Goal: Transaction & Acquisition: Purchase product/service

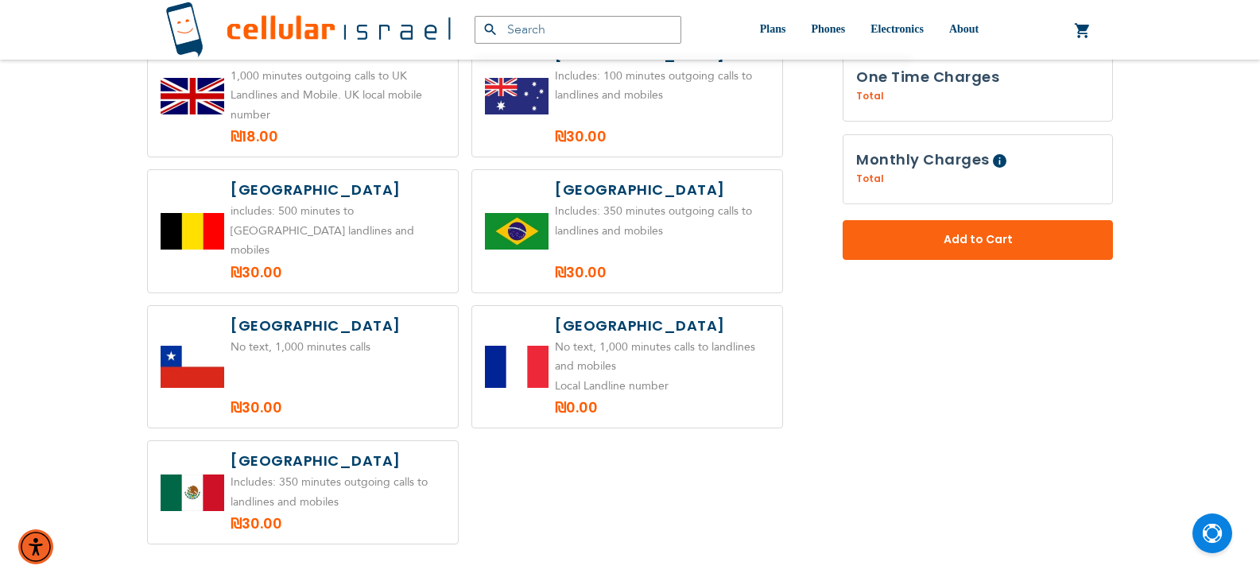
scroll to position [795, 0]
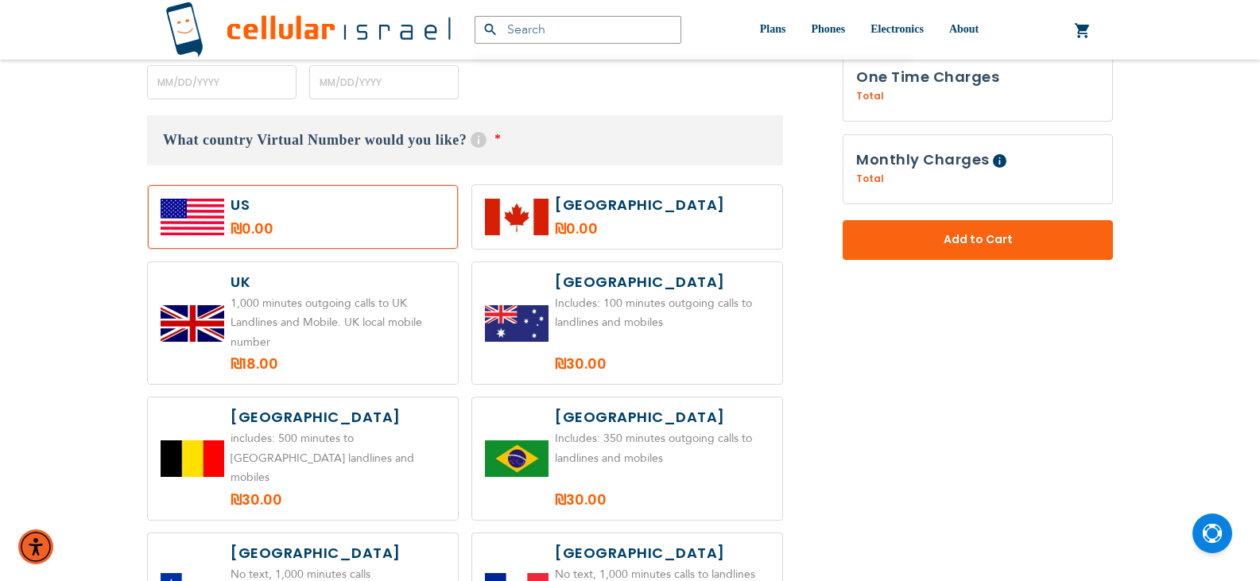
type input "ev4m"
click at [369, 319] on label at bounding box center [303, 323] width 310 height 122
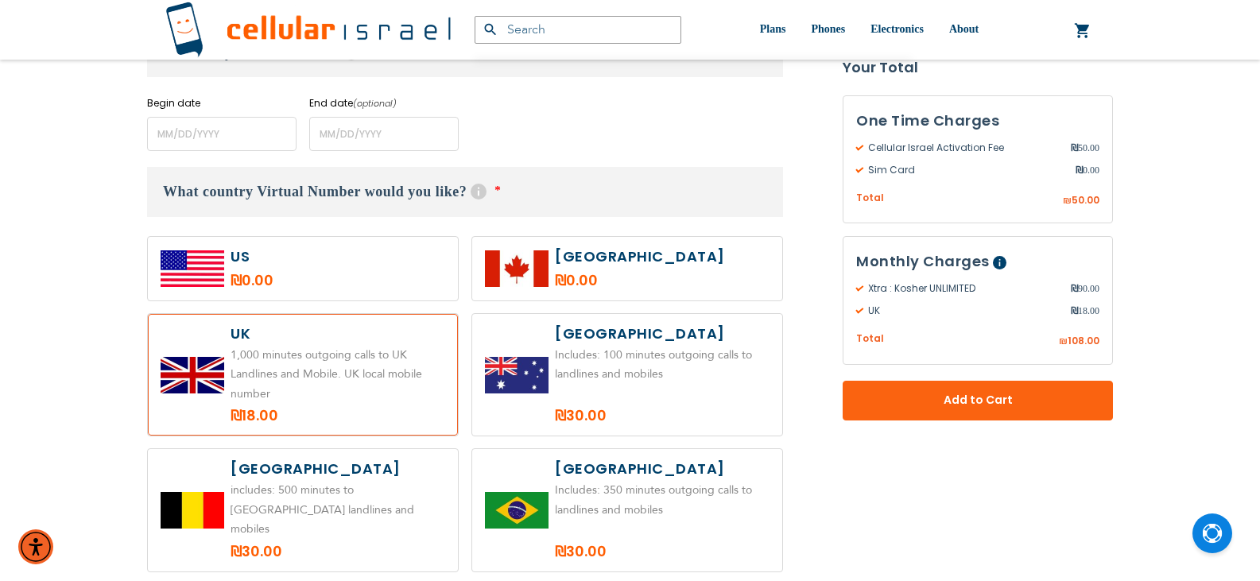
scroll to position [715, 0]
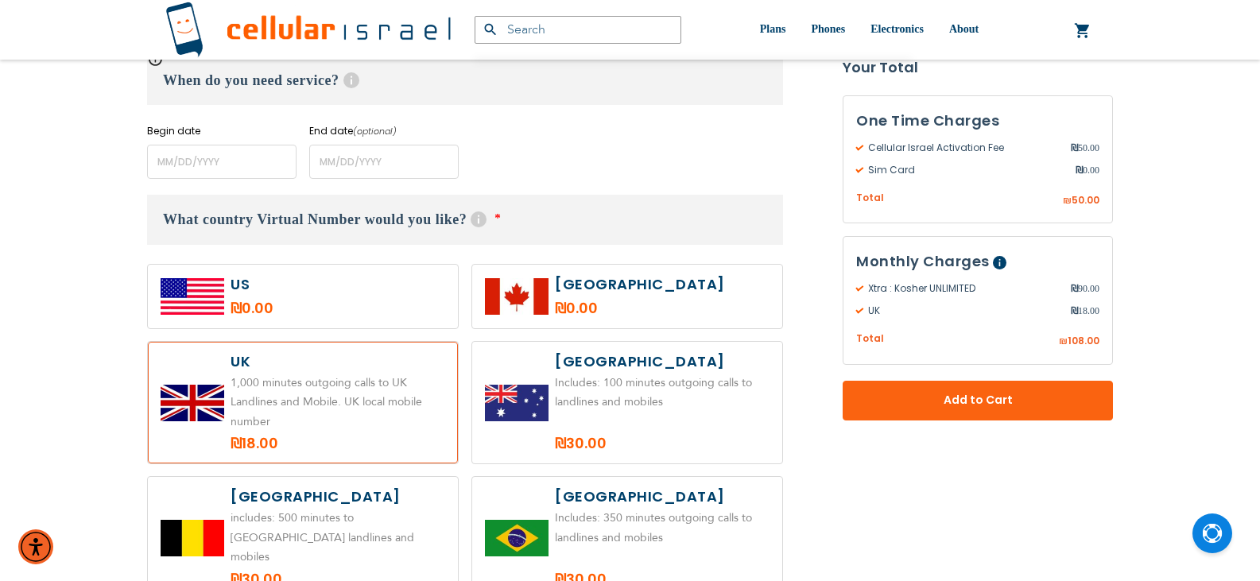
drag, startPoint x: 224, startPoint y: 381, endPoint x: 331, endPoint y: 436, distance: 119.8
click at [331, 436] on label at bounding box center [303, 403] width 310 height 122
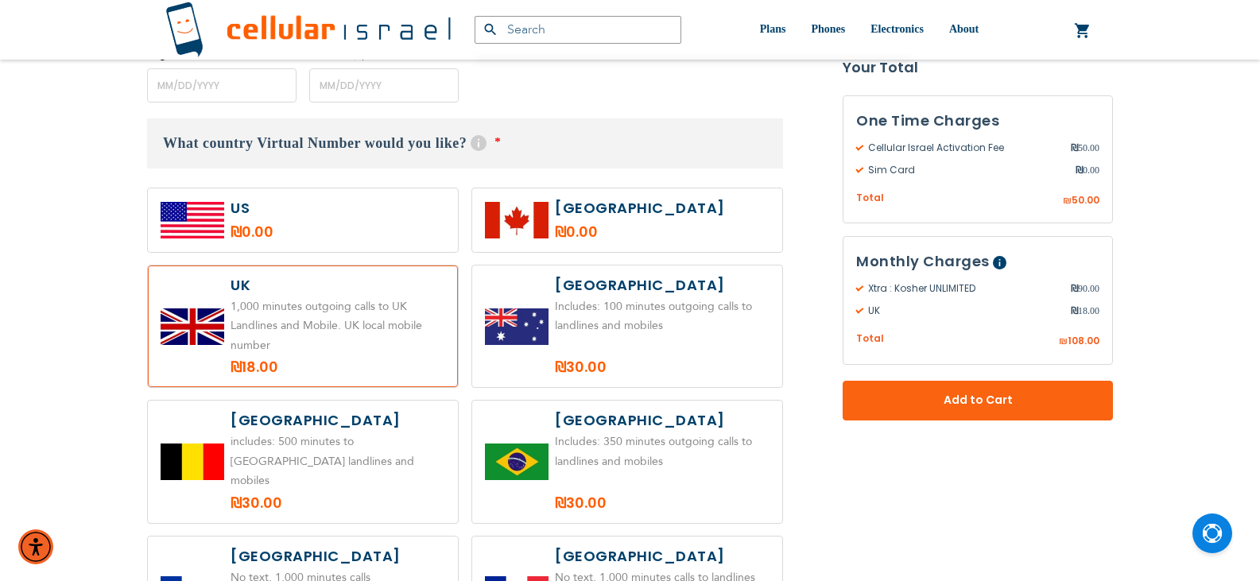
scroll to position [795, 0]
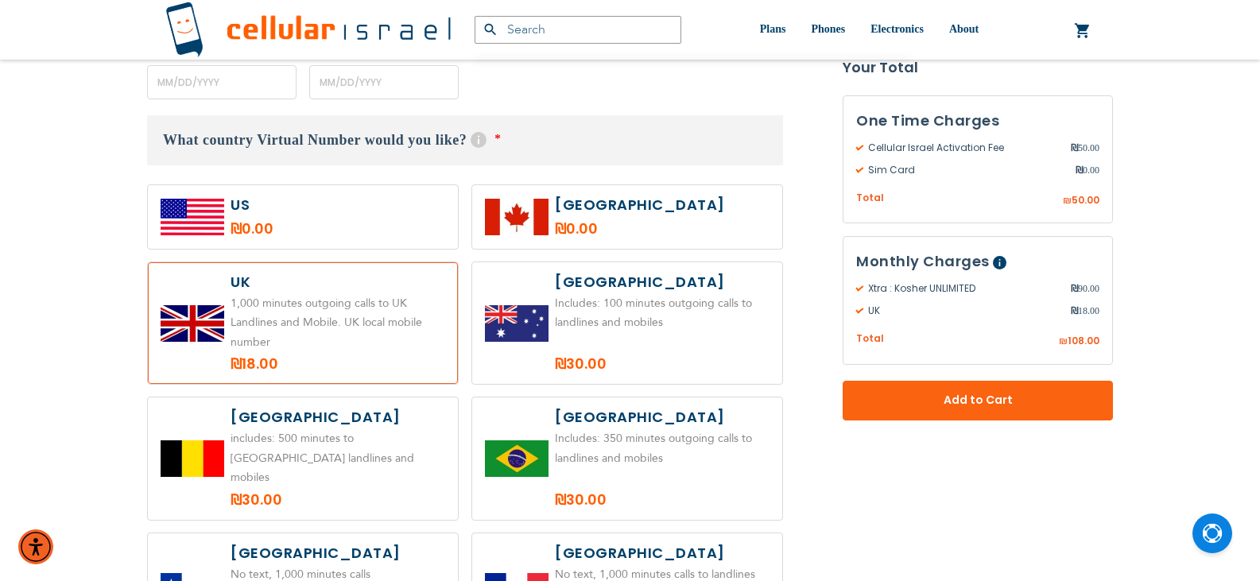
drag, startPoint x: 331, startPoint y: 317, endPoint x: 327, endPoint y: 335, distance: 18.9
click at [327, 335] on label at bounding box center [303, 323] width 310 height 122
radio input "true"
click at [509, 56] on div "Products No Result Menu Account Plans Short term 0-4 Months SIM Only Device / P…" at bounding box center [630, 30] width 954 height 60
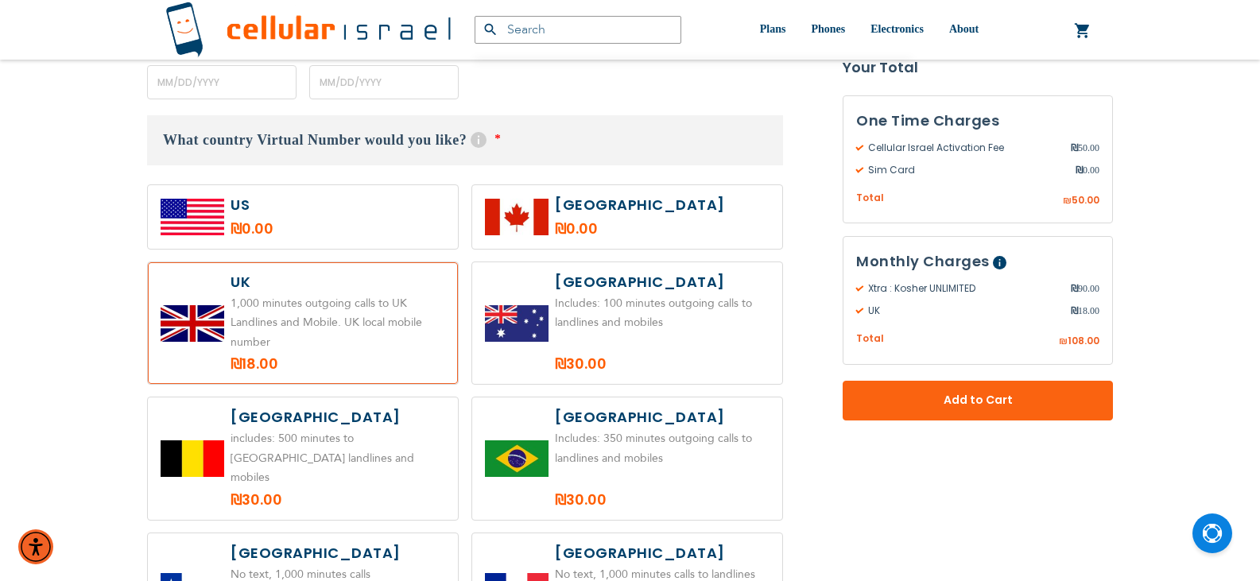
click at [536, 39] on input "text" at bounding box center [577, 30] width 207 height 28
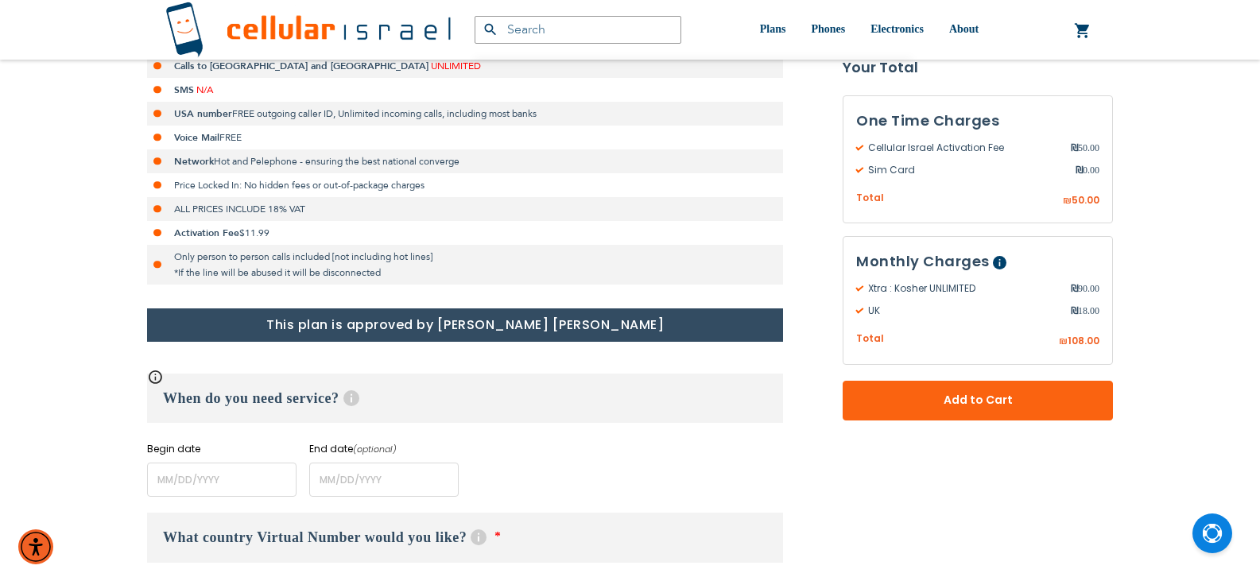
scroll to position [636, 0]
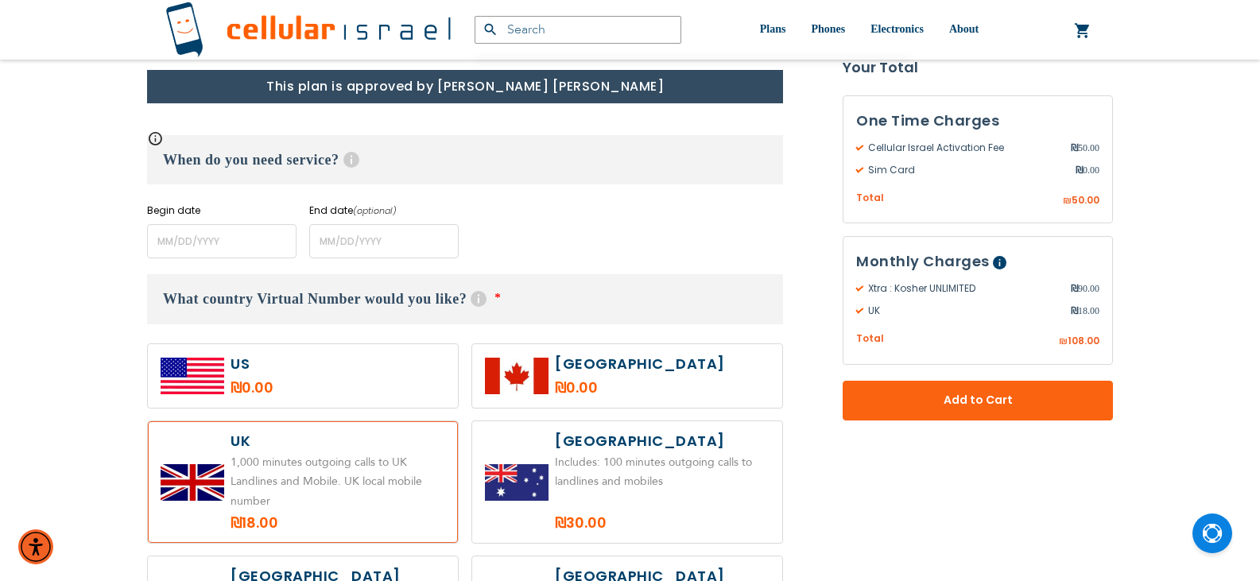
click at [532, 33] on input "text" at bounding box center [577, 30] width 207 height 28
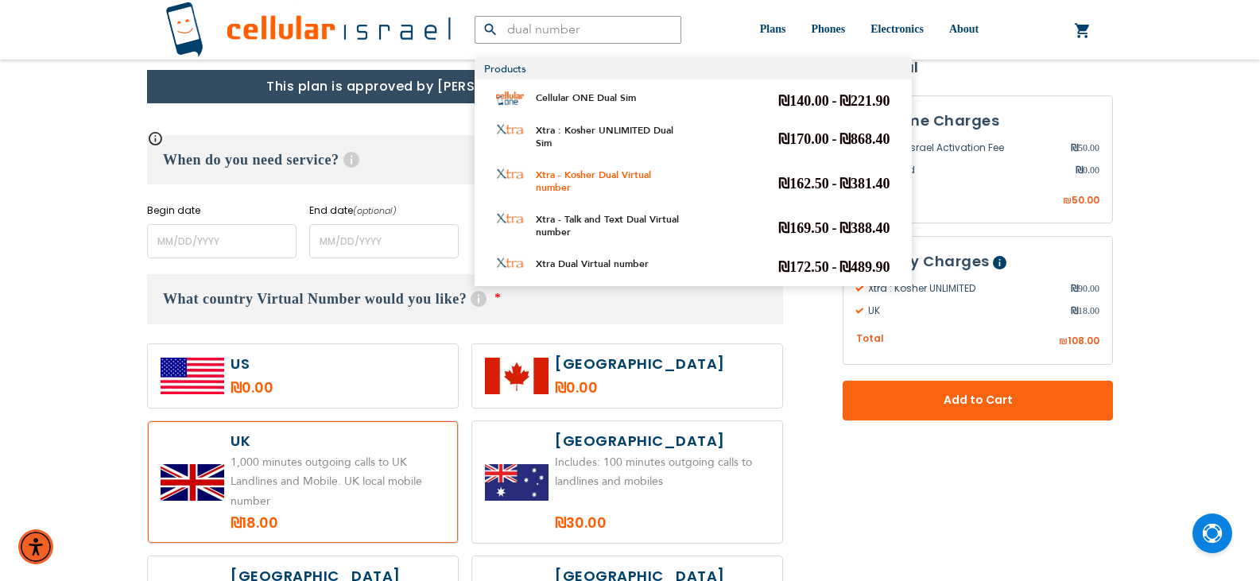
type input "dual number"
click at [618, 178] on link "Xtra - Kosher Dual Virtual number" at bounding box center [593, 180] width 115 height 25
